Goal: Task Accomplishment & Management: Use online tool/utility

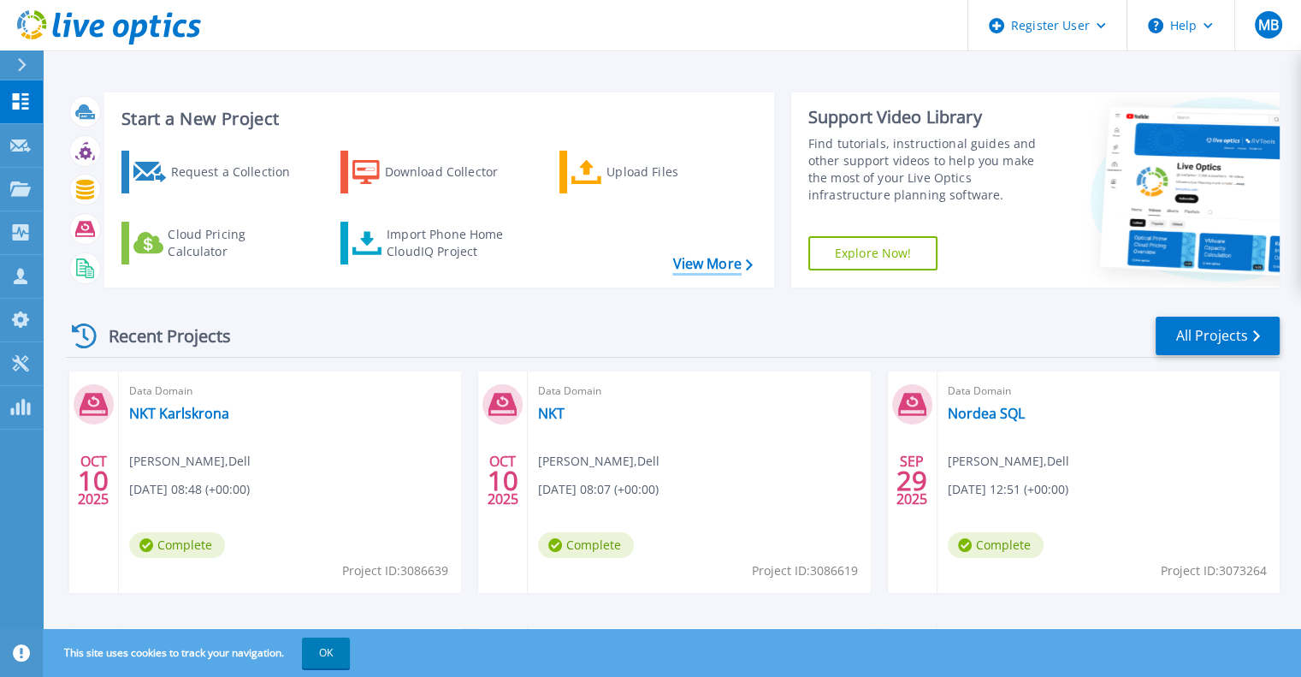
click at [689, 263] on link "View More" at bounding box center [712, 264] width 80 height 16
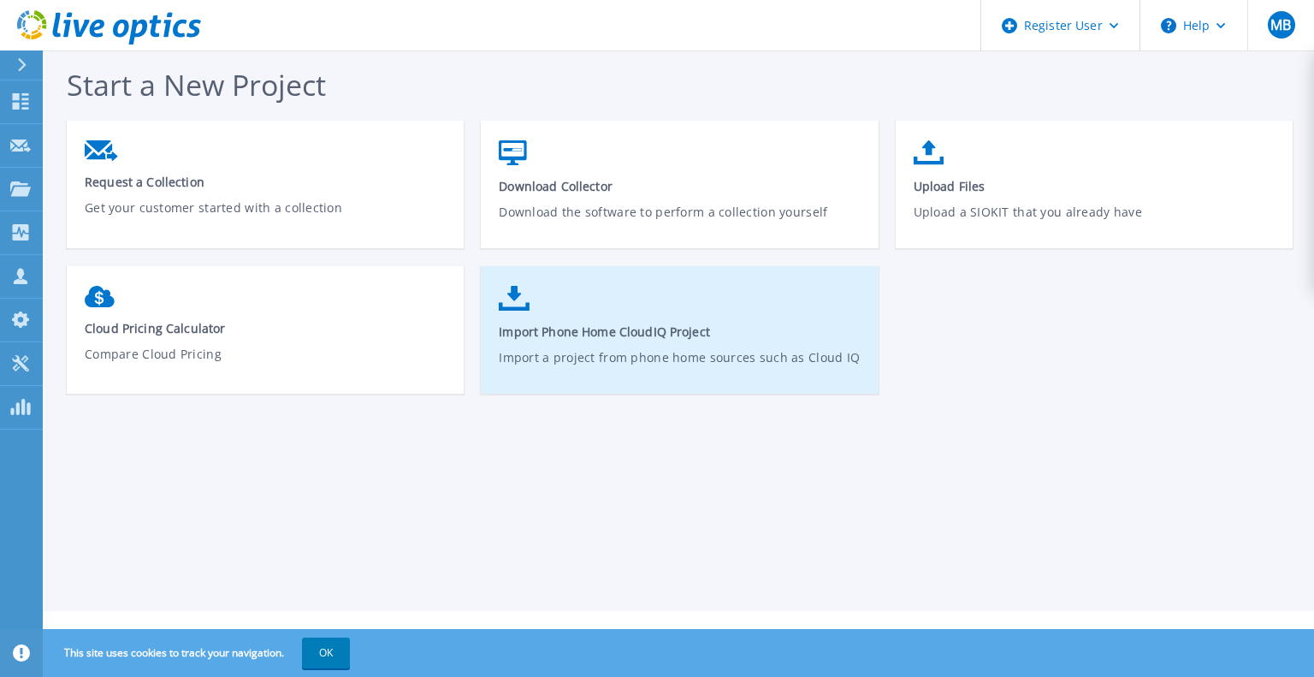
click at [731, 351] on p "Import a project from phone home sources such as Cloud IQ" at bounding box center [680, 367] width 362 height 39
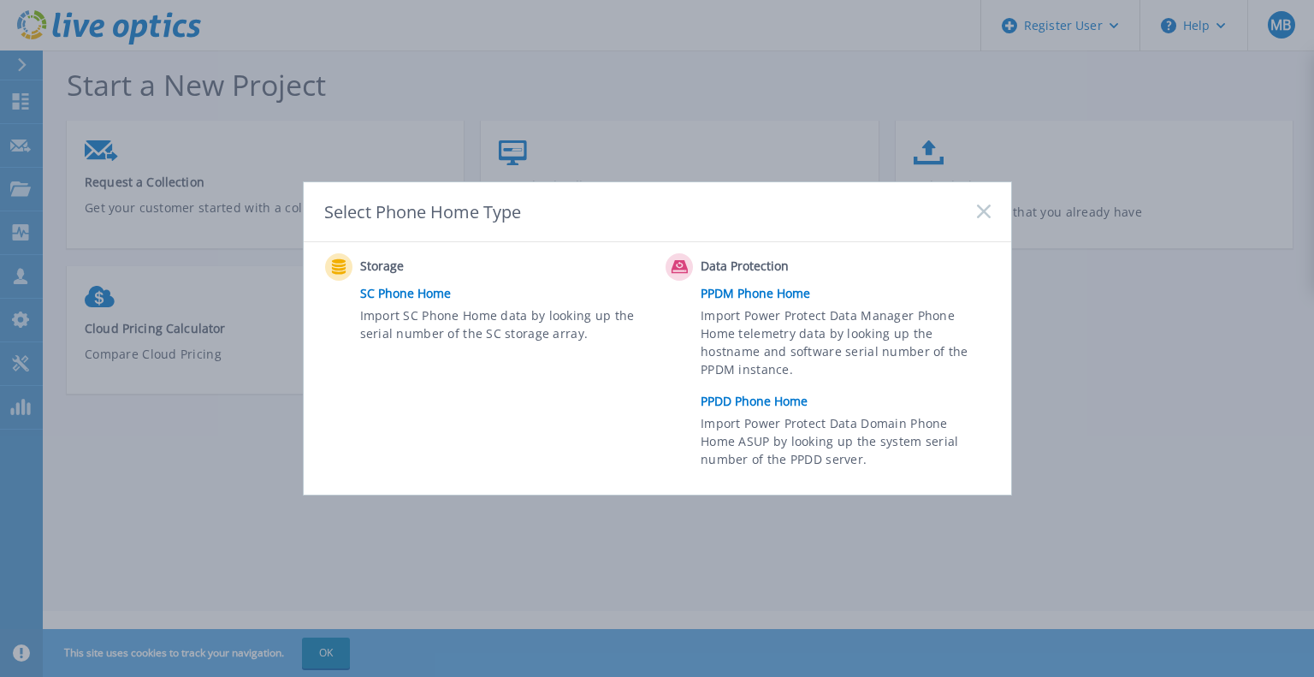
click at [785, 408] on link "PPDD Phone Home" at bounding box center [850, 401] width 298 height 26
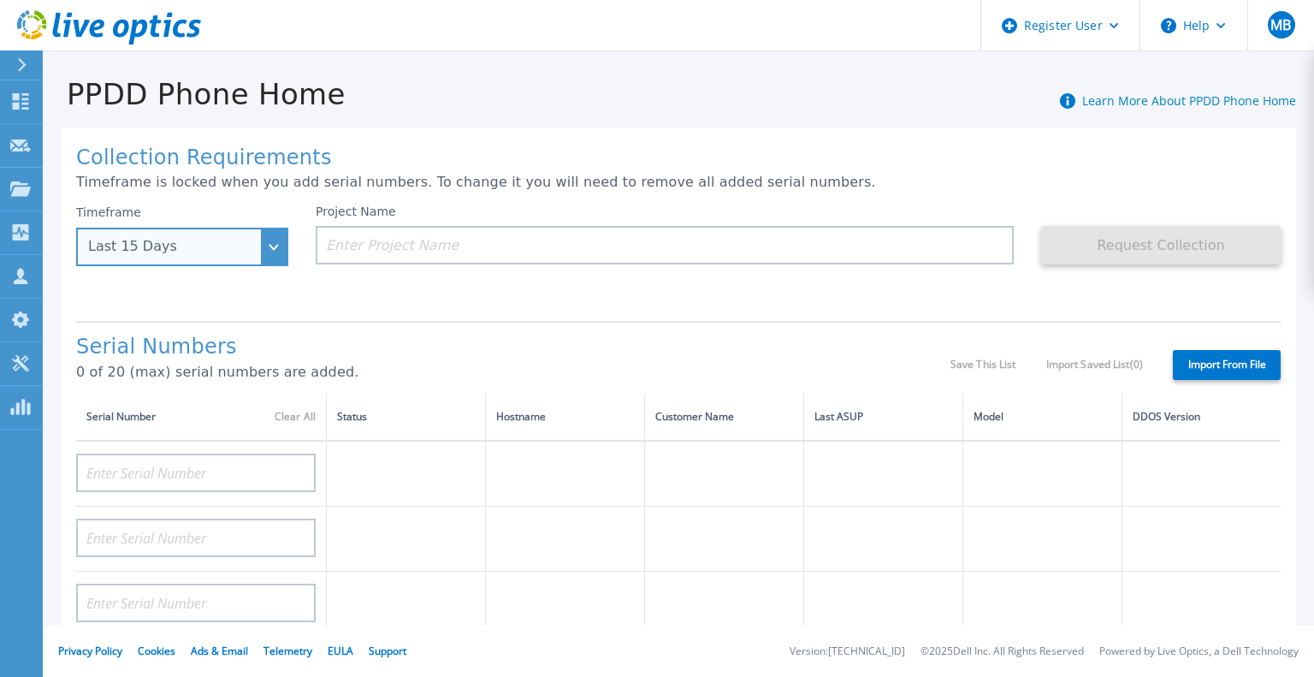
click at [155, 245] on div "Last 15 Days" at bounding box center [172, 246] width 169 height 15
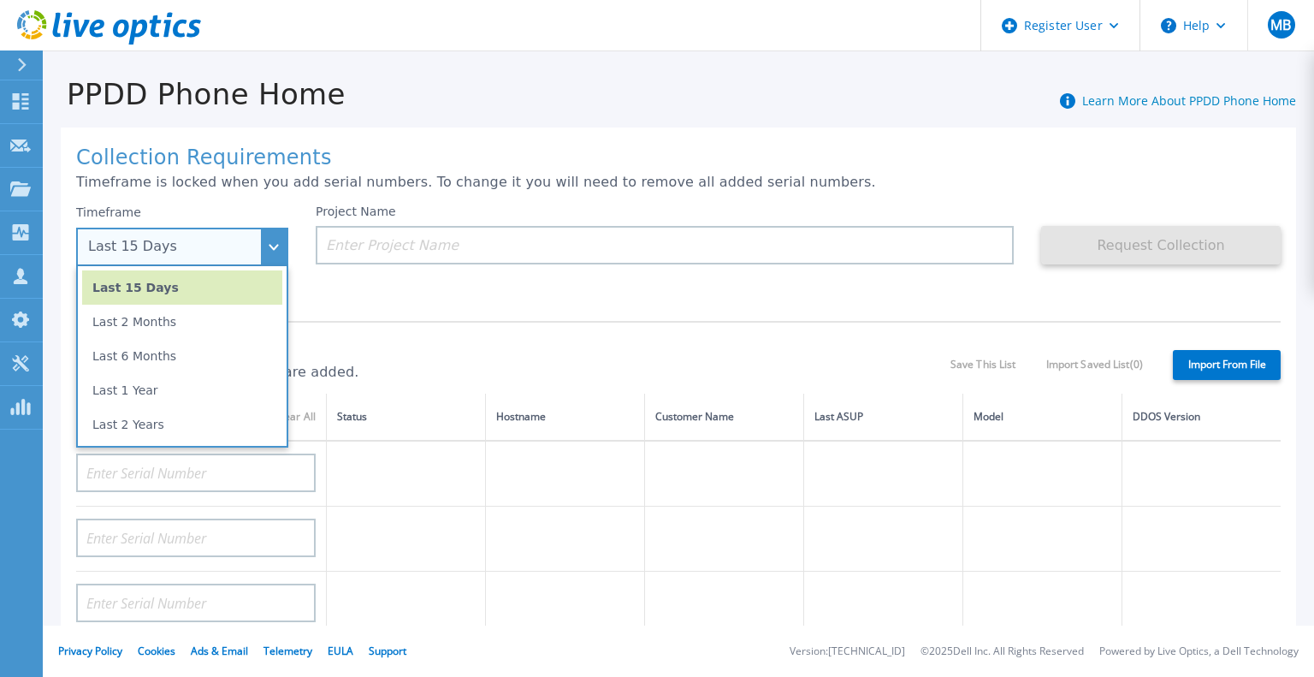
click at [161, 402] on li "Last 1 Year" at bounding box center [182, 390] width 200 height 34
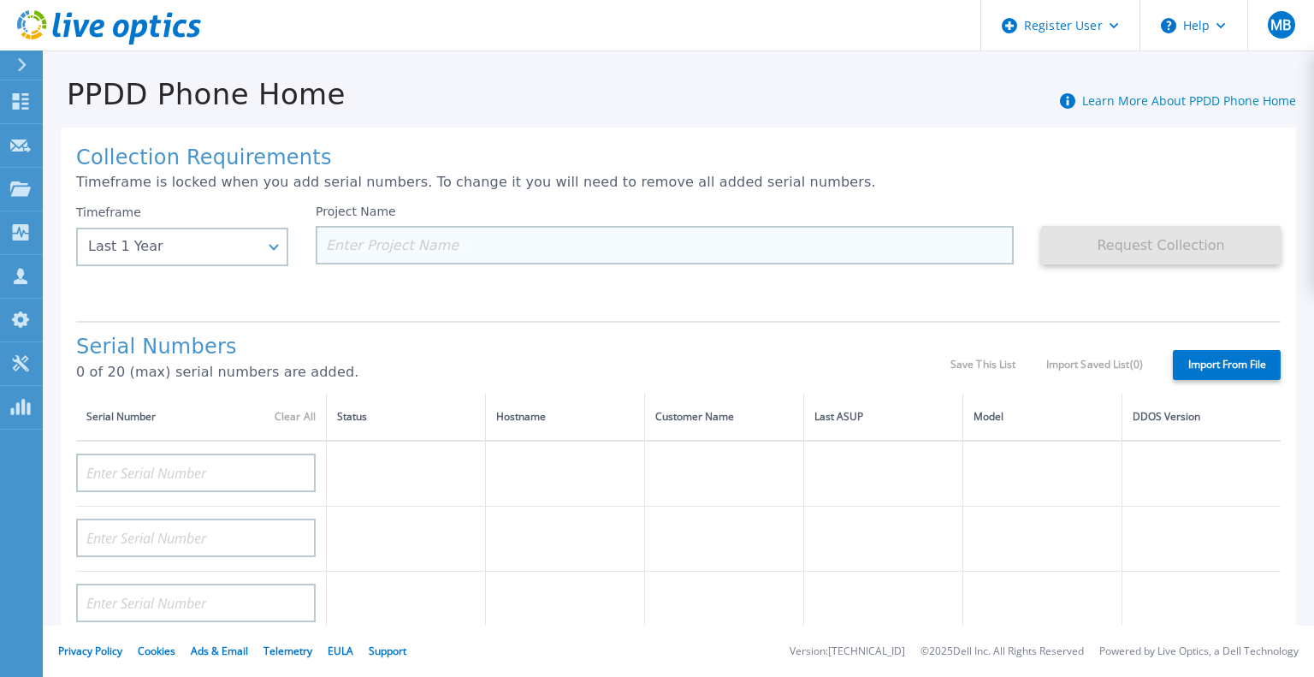
click at [417, 256] on input at bounding box center [665, 245] width 698 height 38
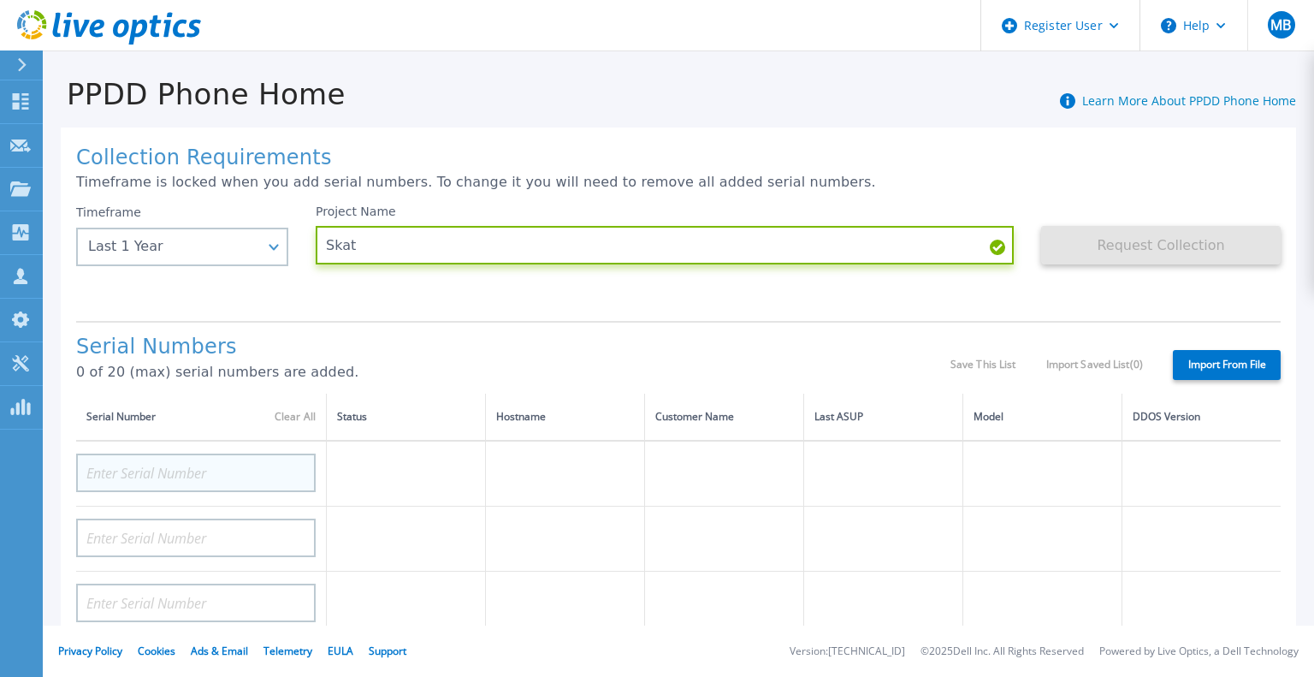
type input "Skat"
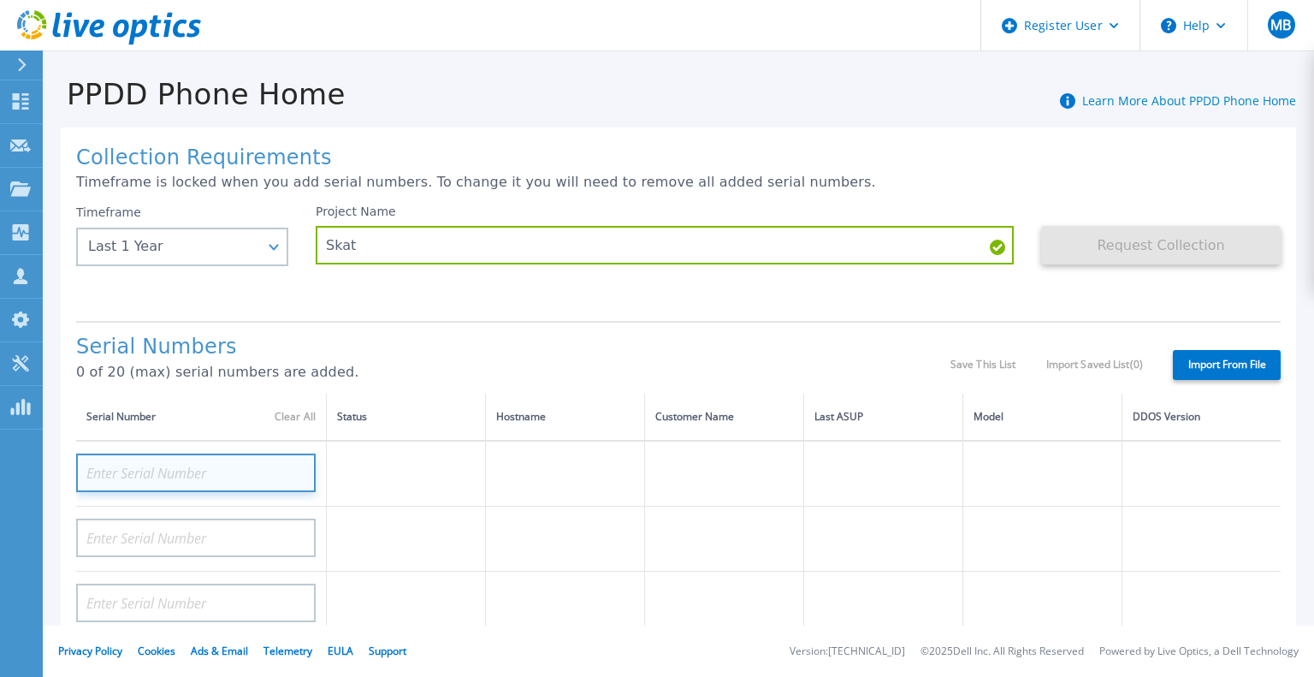
click at [279, 473] on input at bounding box center [196, 472] width 240 height 38
paste input "CRK00244814757"
type input "CRK00244814757"
click at [369, 494] on td at bounding box center [406, 474] width 159 height 66
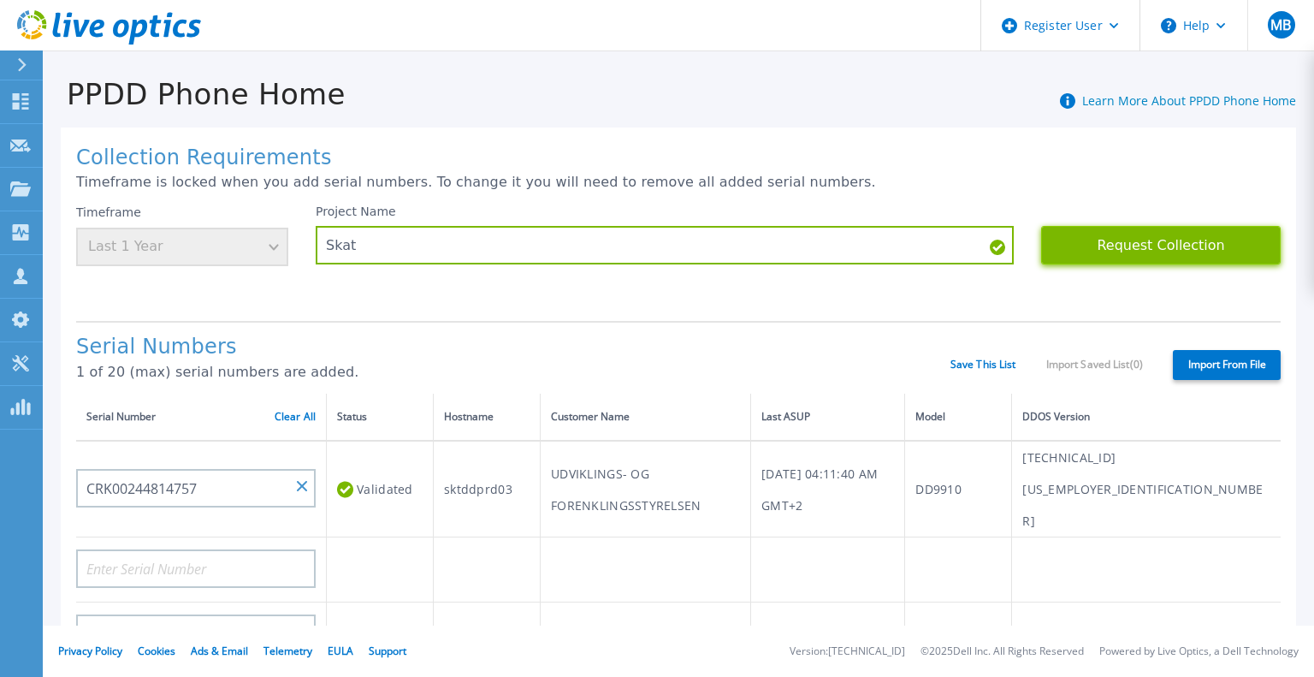
click at [1112, 240] on button "Request Collection" at bounding box center [1161, 245] width 240 height 38
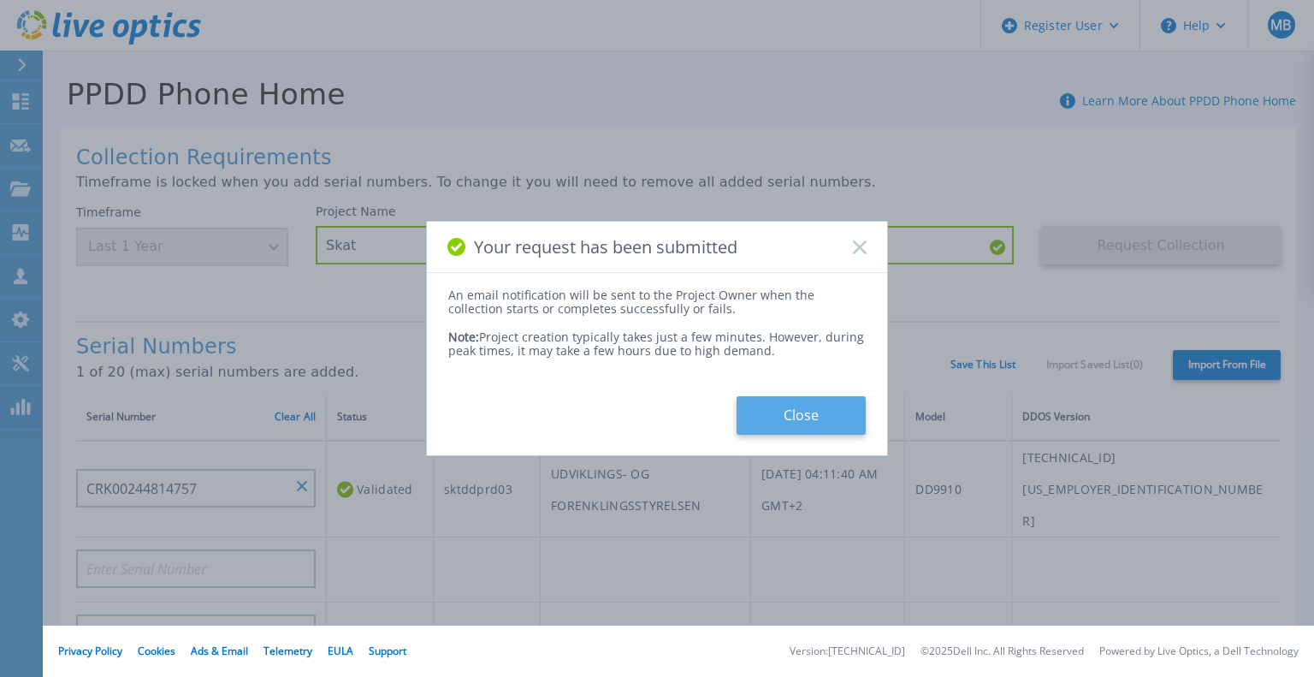
click at [789, 423] on button "Close" at bounding box center [801, 415] width 129 height 38
